Goal: Task Accomplishment & Management: Manage account settings

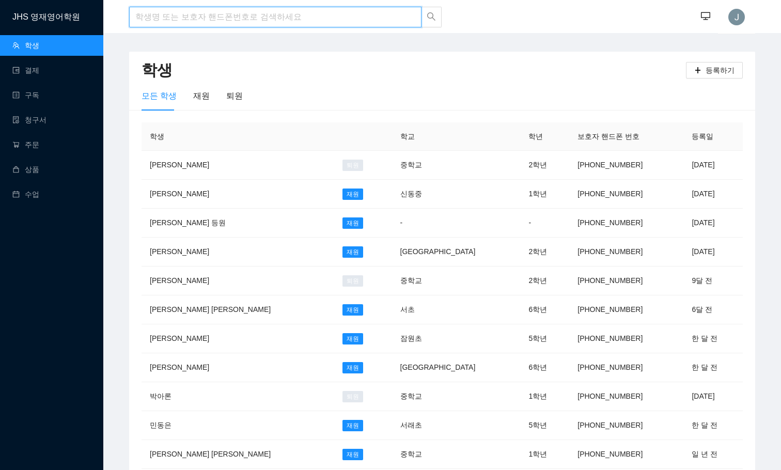
click at [273, 25] on input "search" at bounding box center [275, 17] width 292 height 21
type input "예린"
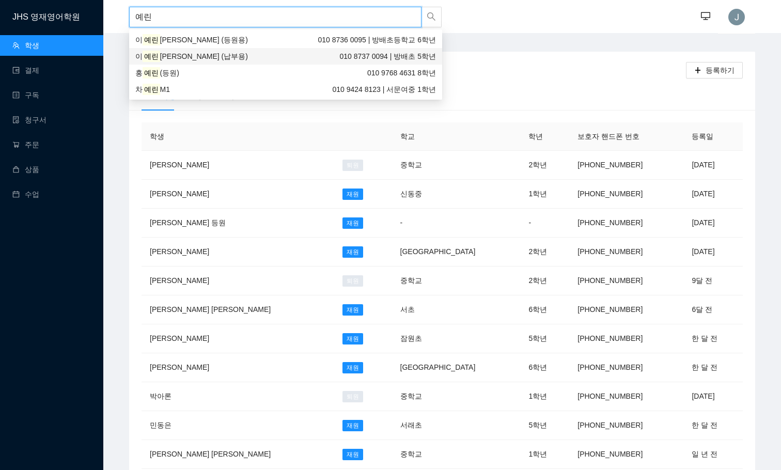
click at [196, 53] on span "[PERSON_NAME] (납부용)" at bounding box center [204, 56] width 88 height 8
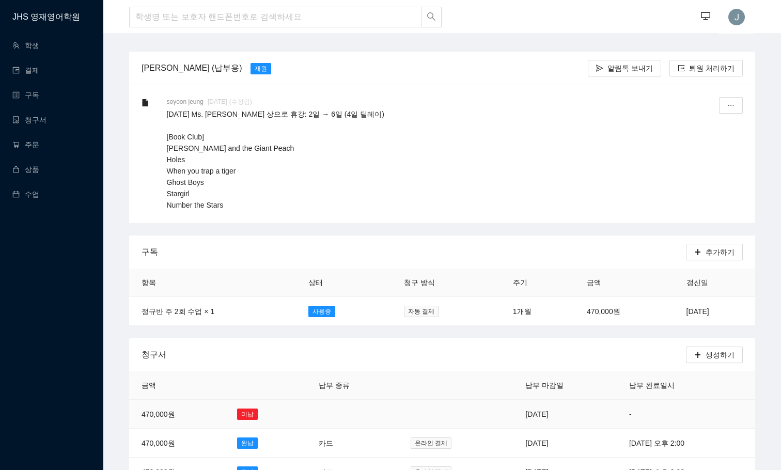
click at [513, 411] on td "[DATE]" at bounding box center [565, 414] width 104 height 29
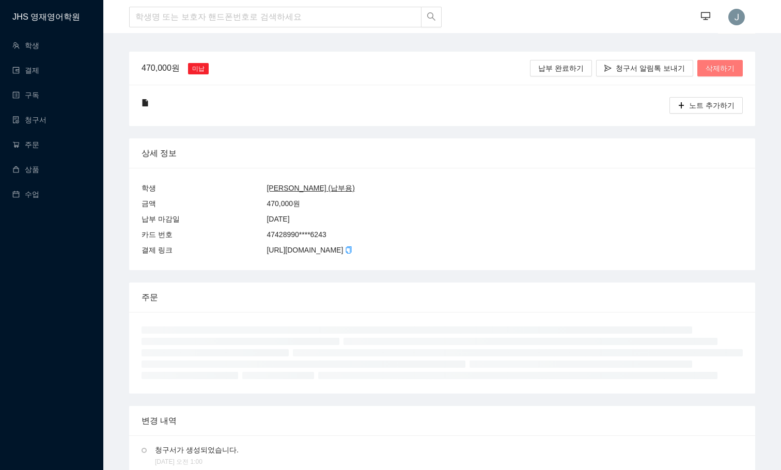
click at [722, 72] on span "삭제하기" at bounding box center [720, 68] width 29 height 11
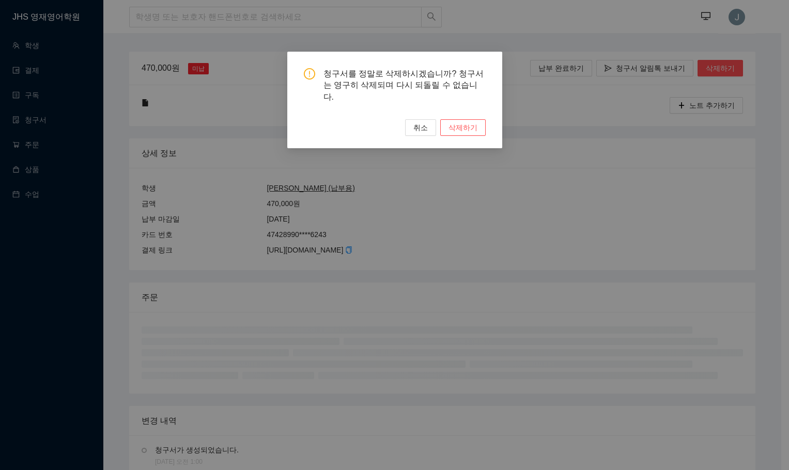
click at [597, 137] on div "청구서를 정말로 삭제하시겠습니까? 청구서는 영구히 삭제되며 다시 되돌릴 수 없습니다. 취소 삭제하기" at bounding box center [394, 235] width 789 height 470
click at [464, 122] on span "삭제하기" at bounding box center [463, 127] width 29 height 11
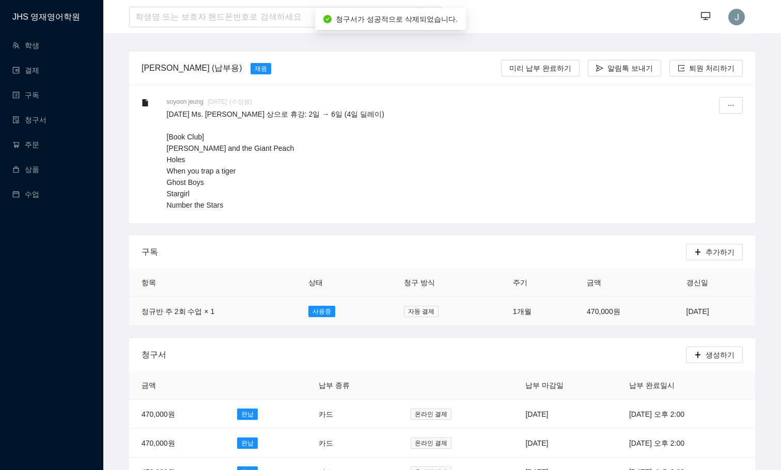
click at [575, 317] on td "470,000원" at bounding box center [624, 311] width 99 height 29
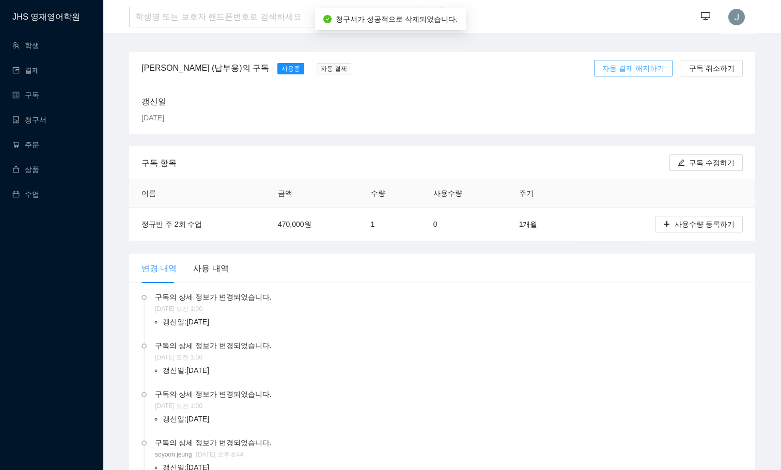
click at [639, 67] on span "자동 결제 해지하기" at bounding box center [634, 68] width 62 height 11
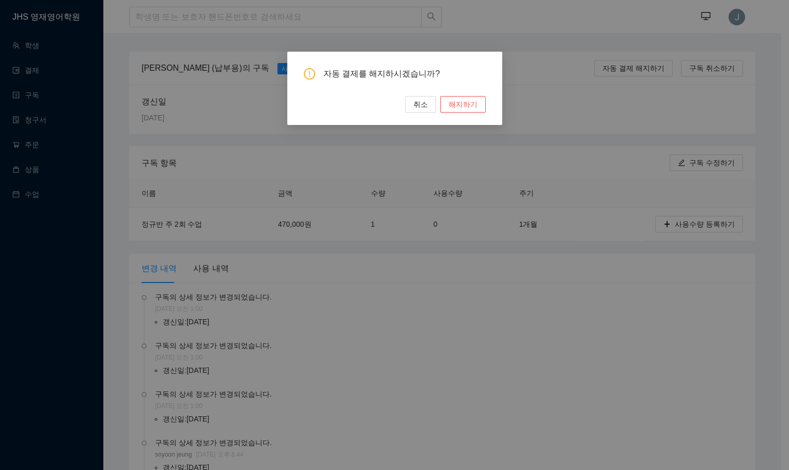
click at [463, 116] on div "자동 결제를 해지하시겠습니까? 취소 해지하기" at bounding box center [394, 88] width 215 height 73
click at [464, 108] on span "해지하기" at bounding box center [463, 104] width 29 height 11
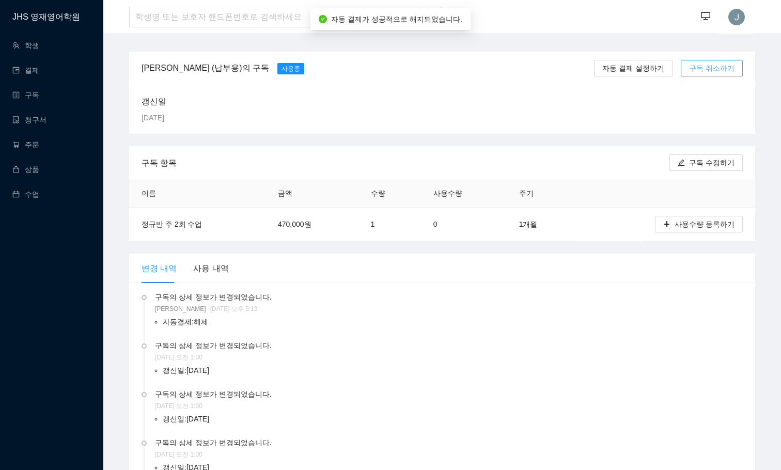
click at [701, 69] on span "구독 취소하기" at bounding box center [711, 68] width 45 height 11
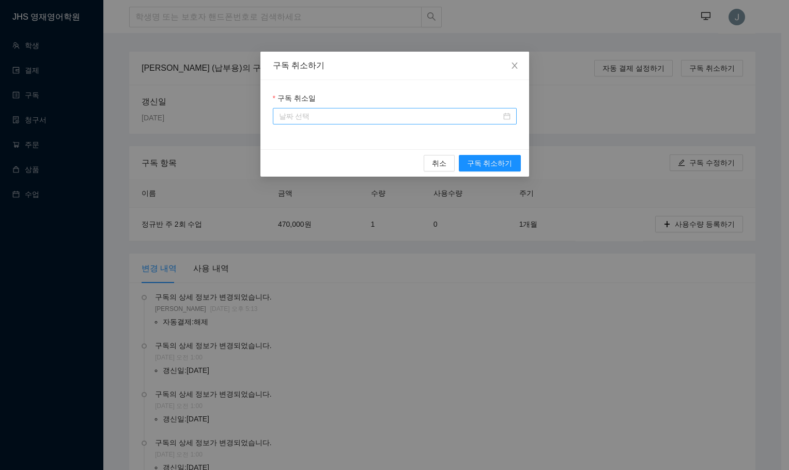
click at [420, 112] on input "구독 취소일" at bounding box center [390, 116] width 222 height 11
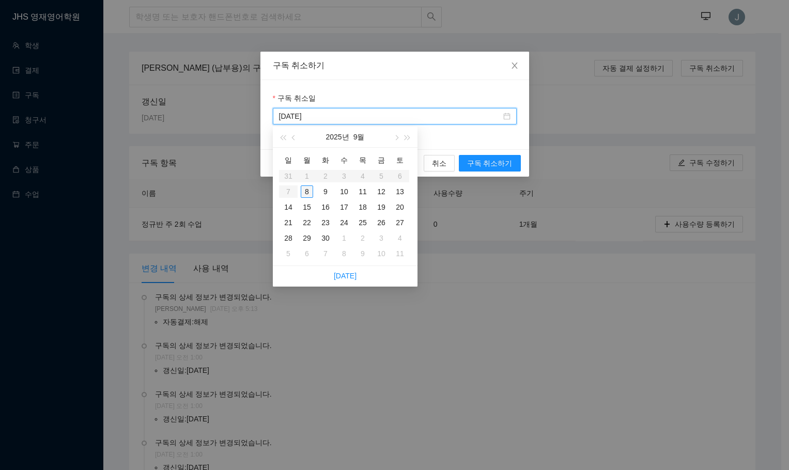
type input "[DATE]"
click at [311, 192] on div "8" at bounding box center [307, 192] width 12 height 12
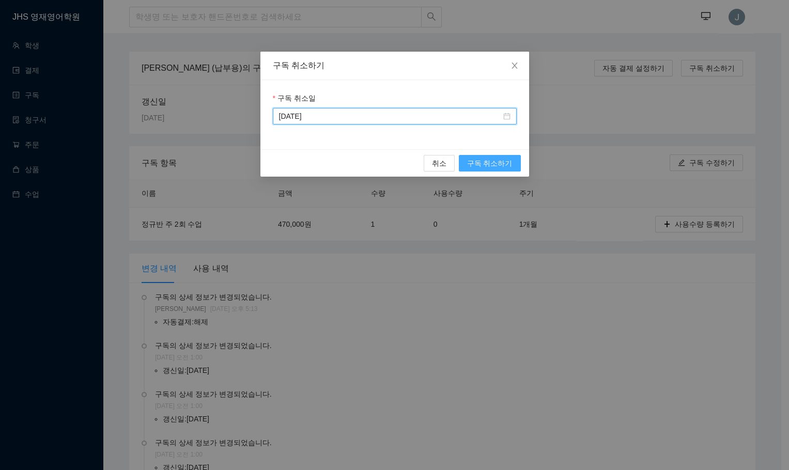
click at [503, 166] on span "구독 취소하기" at bounding box center [489, 163] width 45 height 11
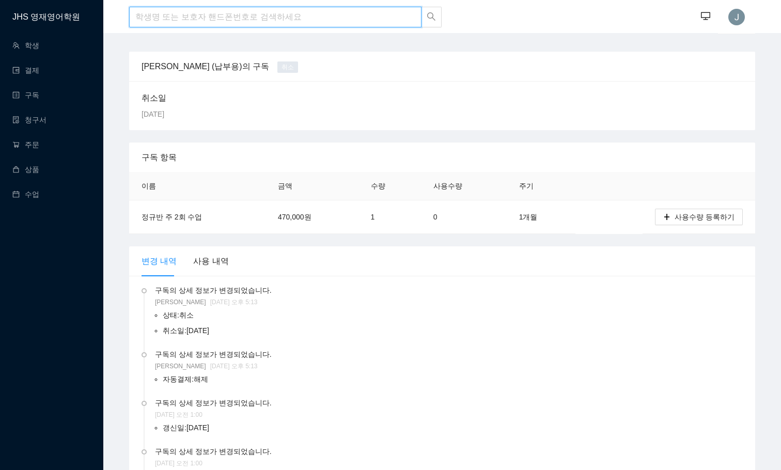
click at [230, 18] on input "search" at bounding box center [275, 17] width 292 height 21
type input "t"
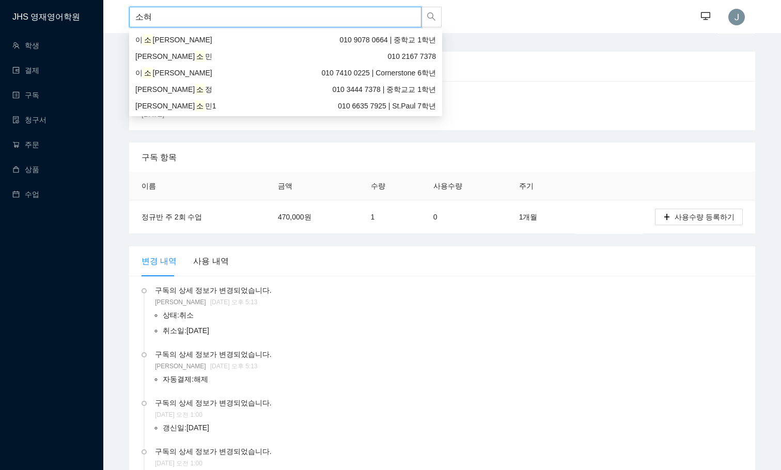
type input "소현"
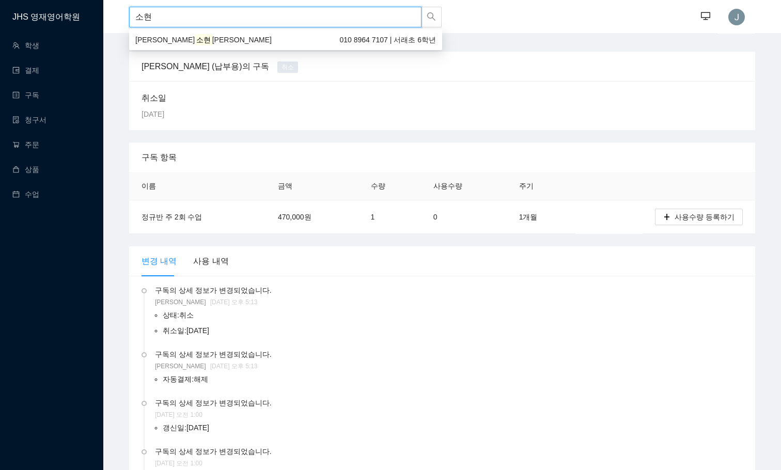
click at [227, 47] on div "[PERSON_NAME] [PERSON_NAME] 010 8964 7107 | 서래초 6학년" at bounding box center [285, 40] width 313 height 17
